Goal: Obtain resource: Download file/media

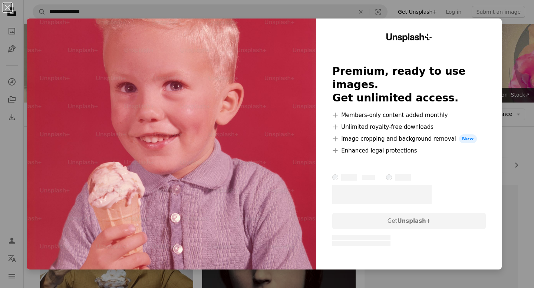
scroll to position [976, 0]
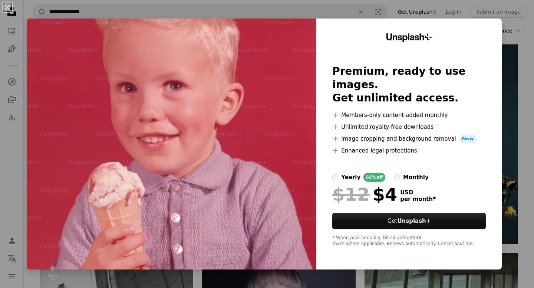
click at [520, 115] on div "An X shape Unsplash+ Premium, ready to use images. Get unlimited access. A plus…" at bounding box center [267, 144] width 534 height 288
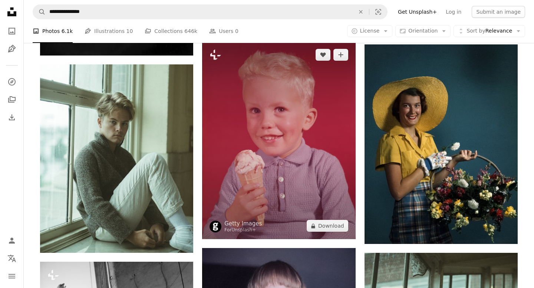
click at [249, 144] on img at bounding box center [278, 141] width 153 height 198
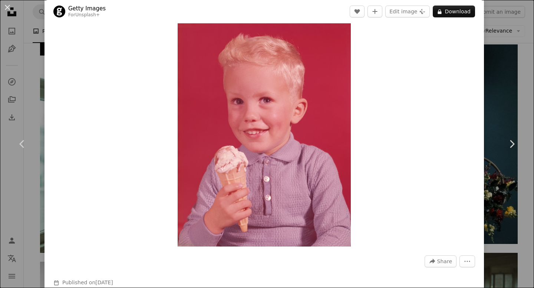
scroll to position [10, 0]
click at [470, 264] on icon "More Actions" at bounding box center [467, 261] width 7 height 7
click at [453, 17] on button "A lock Download" at bounding box center [454, 12] width 42 height 12
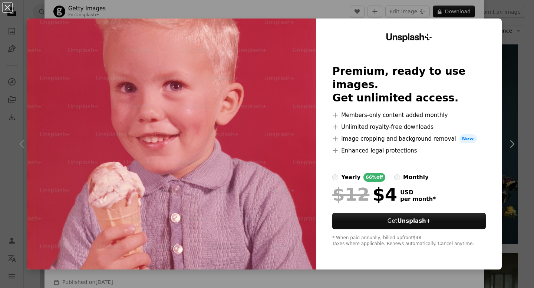
click at [345, 10] on div "An X shape Unsplash+ Premium, ready to use images. Get unlimited access. A plus…" at bounding box center [267, 144] width 534 height 288
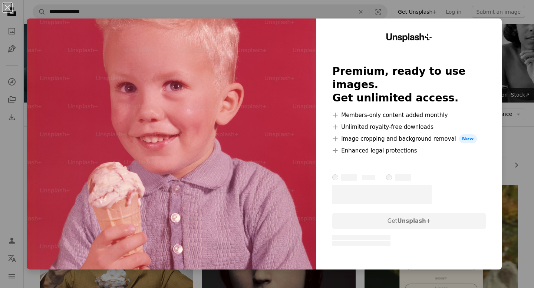
scroll to position [943, 0]
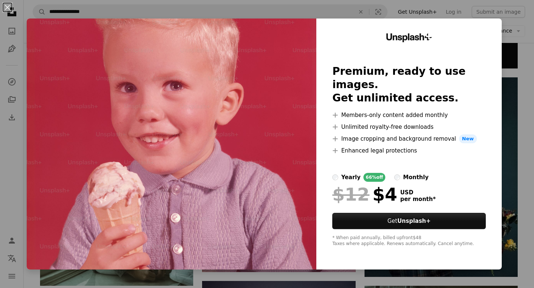
click at [125, 20] on img at bounding box center [171, 144] width 289 height 251
click at [136, 9] on div "An X shape Unsplash+ Premium, ready to use images. Get unlimited access. A plus…" at bounding box center [267, 144] width 534 height 288
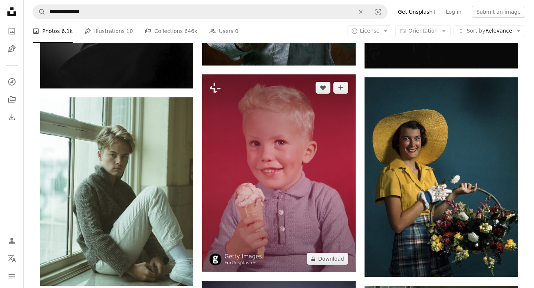
click at [269, 145] on img at bounding box center [278, 174] width 153 height 198
